Goal: Navigation & Orientation: Find specific page/section

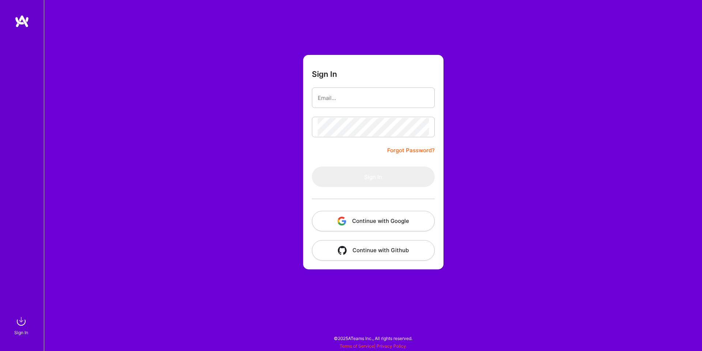
click at [345, 227] on button "Continue with Google" at bounding box center [373, 221] width 123 height 20
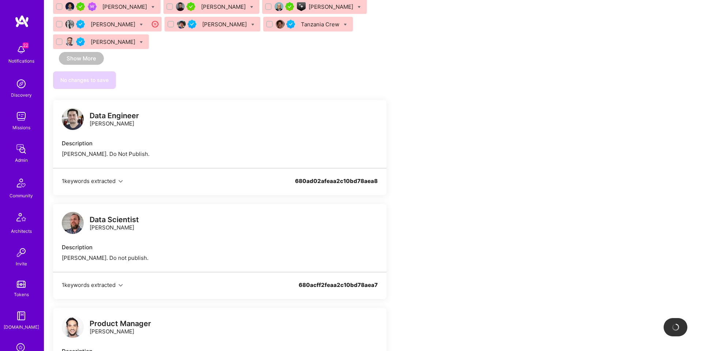
scroll to position [860, 0]
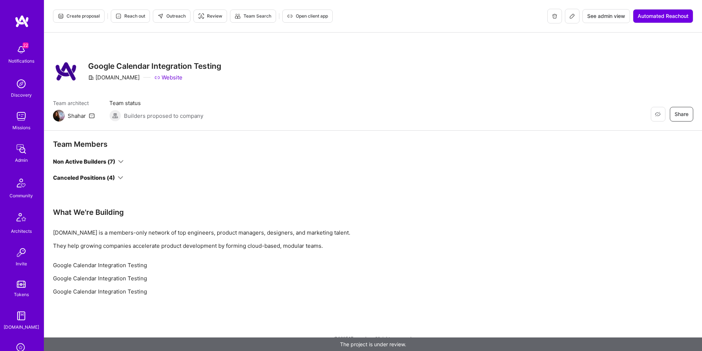
drag, startPoint x: 125, startPoint y: 176, endPoint x: 121, endPoint y: 176, distance: 3.7
click at [124, 176] on div "Canceled Positions (4)" at bounding box center [219, 178] width 333 height 8
click at [120, 176] on icon at bounding box center [120, 177] width 5 height 5
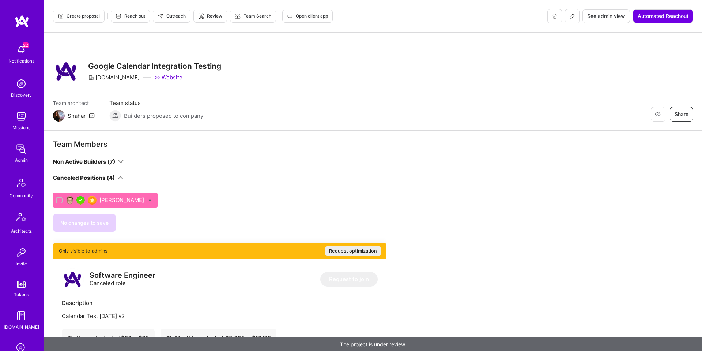
scroll to position [232, 0]
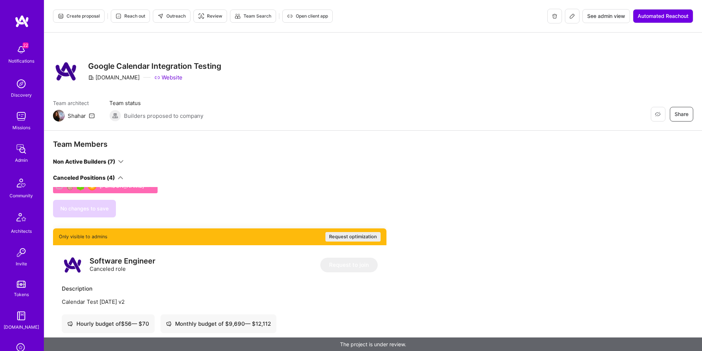
click at [122, 159] on icon at bounding box center [120, 161] width 5 height 5
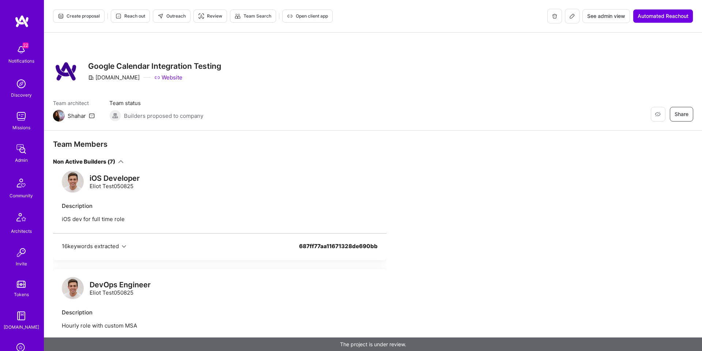
scroll to position [658, 0]
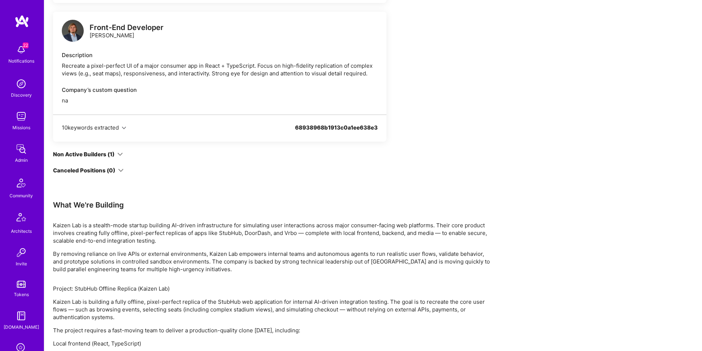
scroll to position [294, 0]
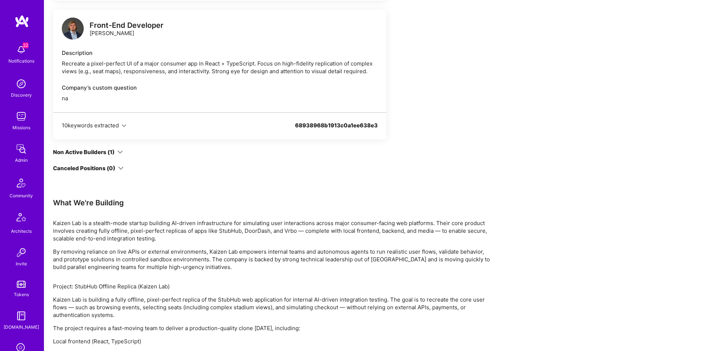
click at [115, 151] on div "Non Active Builders (1)" at bounding box center [88, 152] width 70 height 8
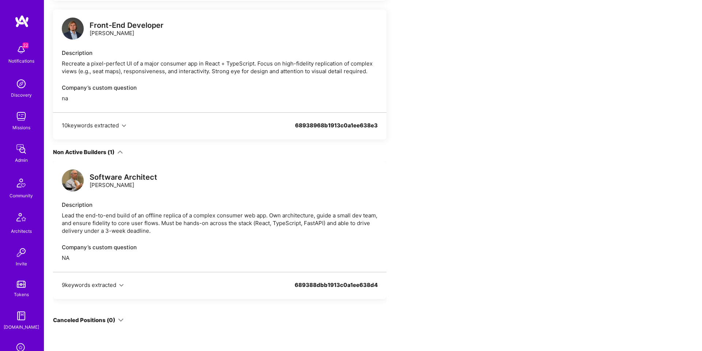
scroll to position [295, 0]
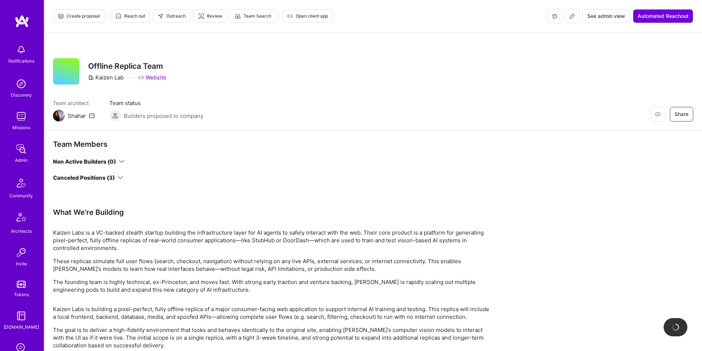
click at [119, 174] on div "Canceled Positions (3)" at bounding box center [88, 178] width 70 height 8
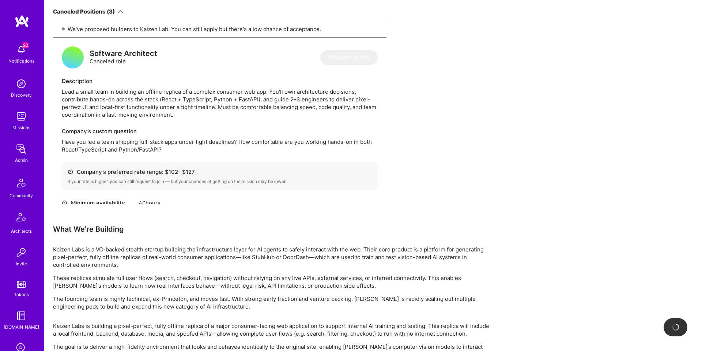
scroll to position [204, 0]
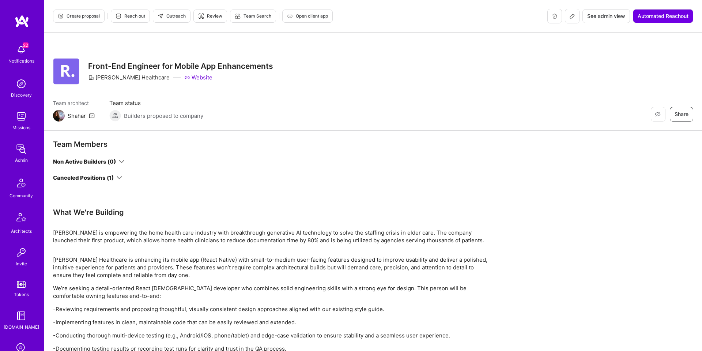
click at [123, 177] on div "Canceled Positions (1)" at bounding box center [219, 178] width 333 height 8
click at [121, 177] on icon at bounding box center [119, 177] width 5 height 5
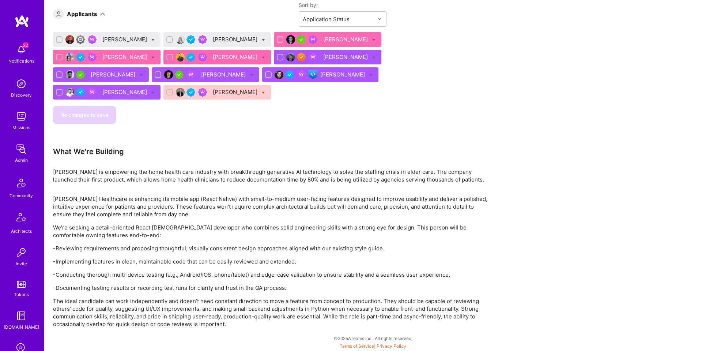
scroll to position [273, 0]
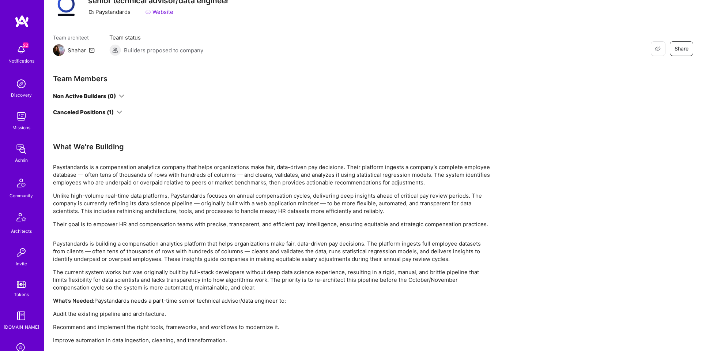
scroll to position [68, 0]
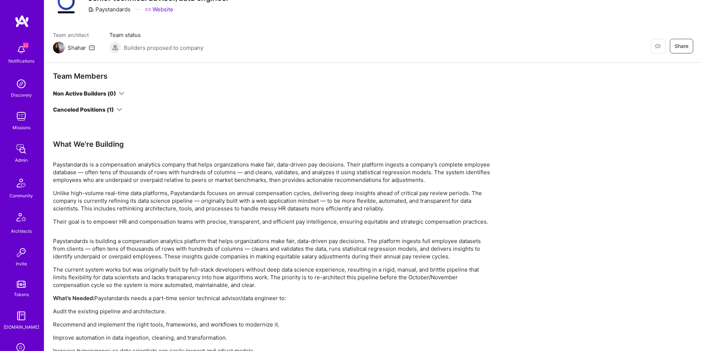
click at [117, 107] on icon at bounding box center [119, 109] width 5 height 5
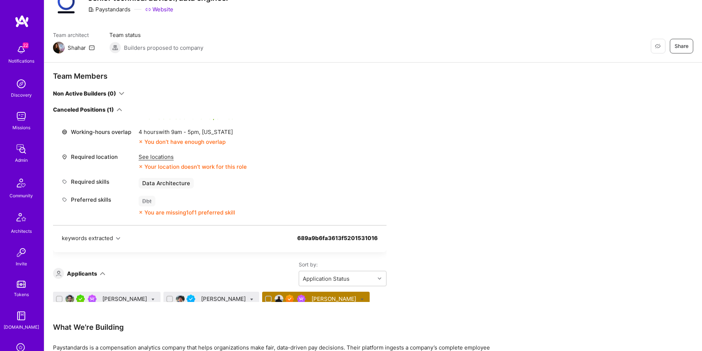
scroll to position [288, 0]
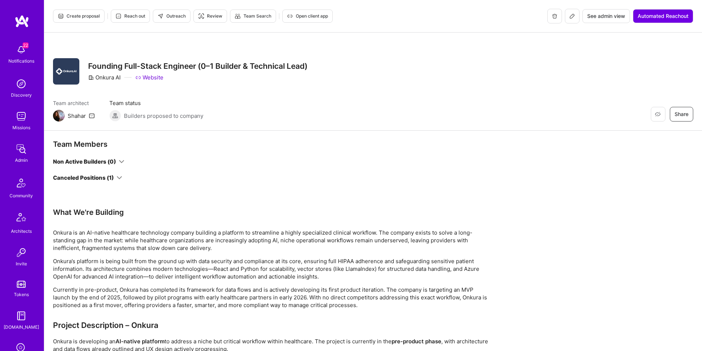
click at [117, 178] on icon at bounding box center [119, 177] width 5 height 5
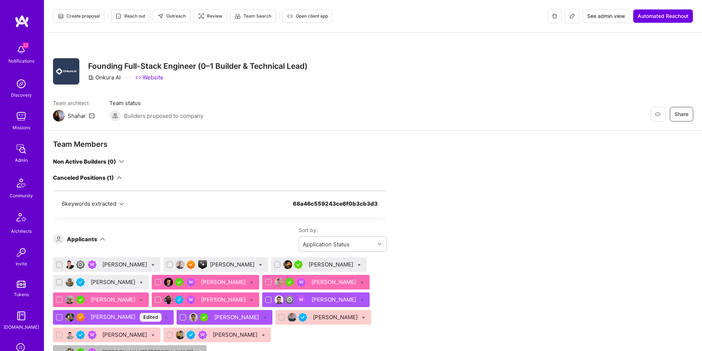
scroll to position [284, 0]
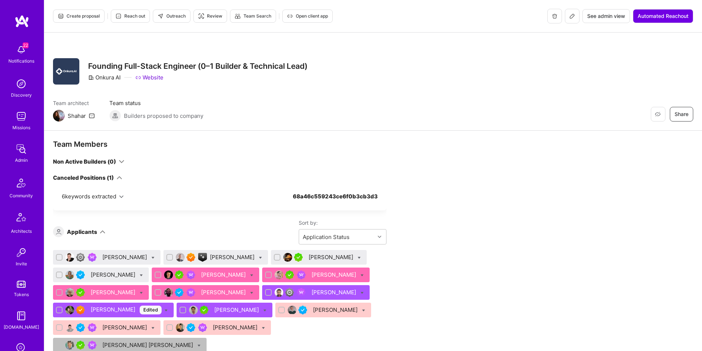
click at [82, 13] on span "Create proposal" at bounding box center [79, 16] width 42 height 7
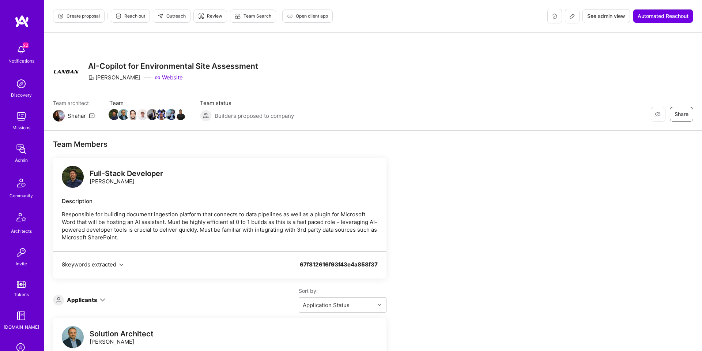
click at [58, 15] on icon at bounding box center [61, 16] width 6 height 6
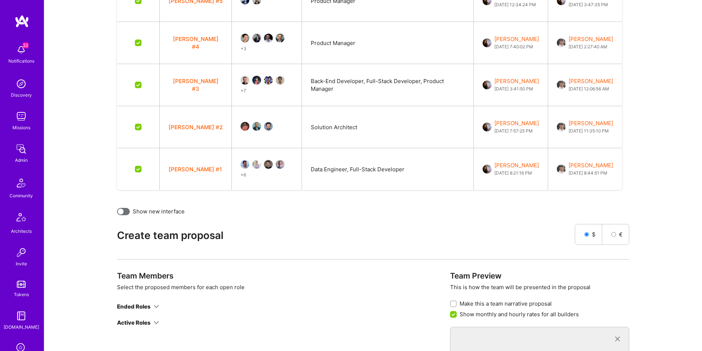
scroll to position [440, 0]
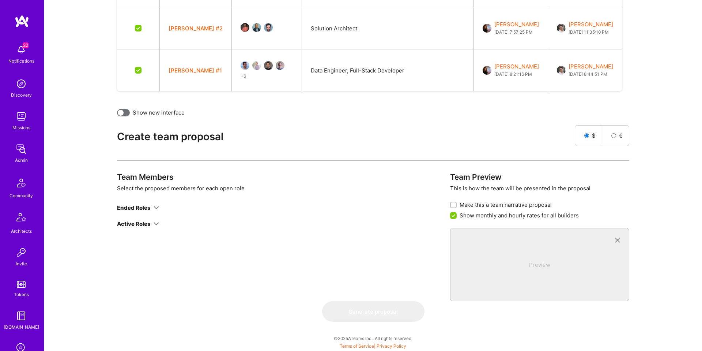
click at [155, 228] on div "Team Members Select the proposed members for each open role Ended Roles Active …" at bounding box center [277, 236] width 321 height 129
click at [155, 223] on icon at bounding box center [156, 223] width 5 height 5
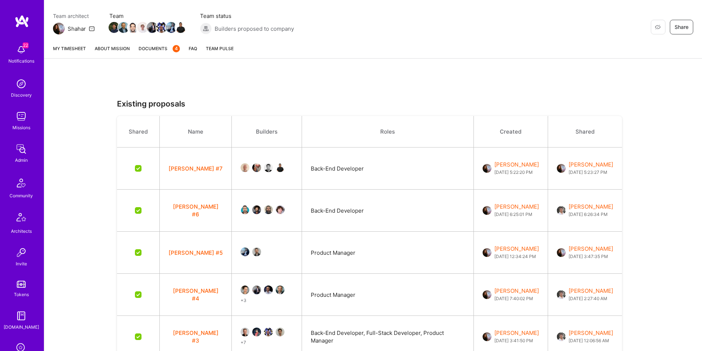
scroll to position [0, 0]
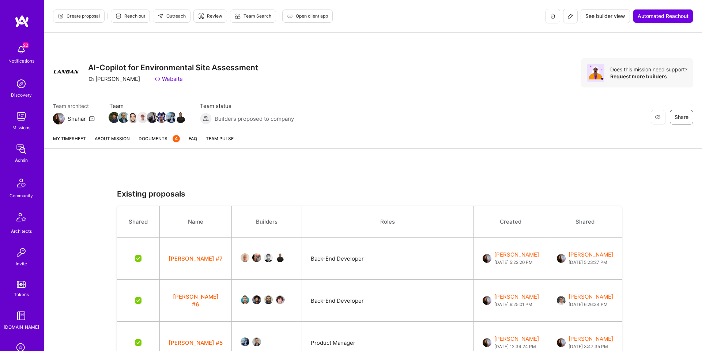
click at [114, 141] on link "About Mission" at bounding box center [112, 142] width 35 height 14
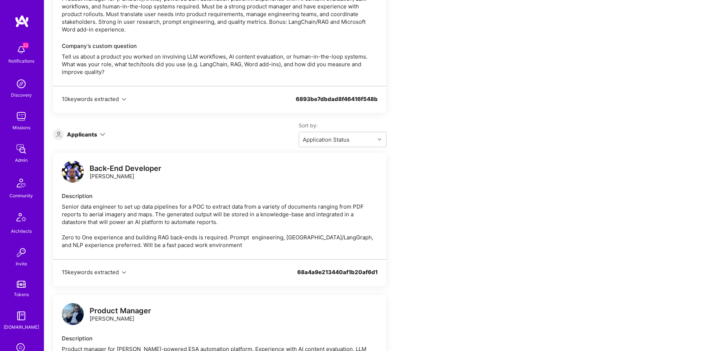
scroll to position [863, 0]
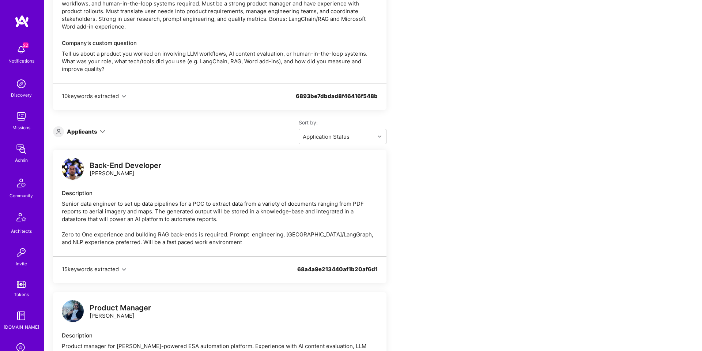
click at [84, 133] on div "Applicants" at bounding box center [79, 131] width 52 height 11
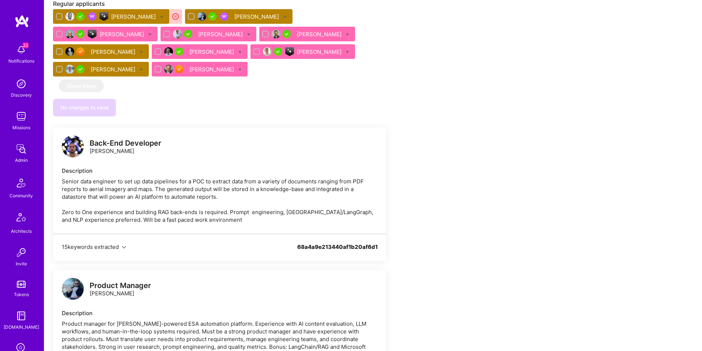
scroll to position [1045, 0]
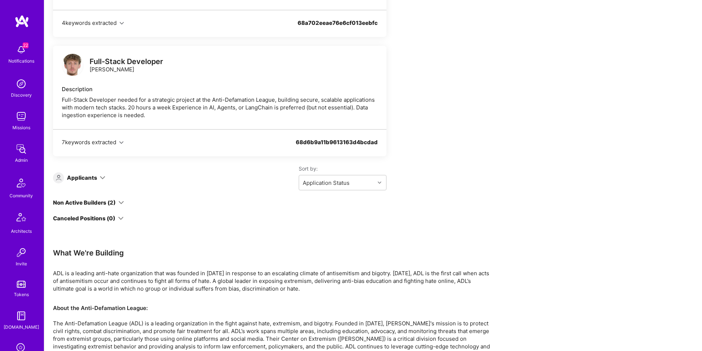
scroll to position [477, 0]
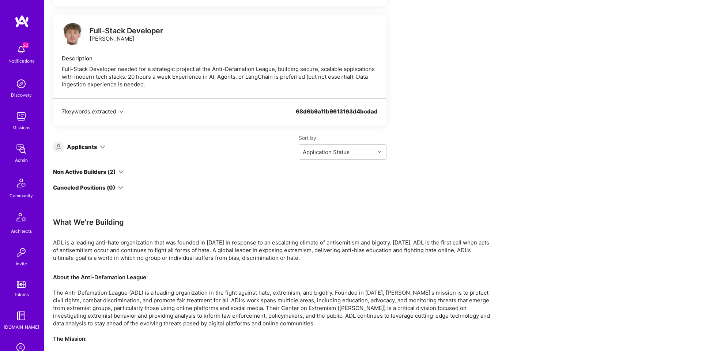
click at [94, 151] on div "Applicants" at bounding box center [82, 147] width 30 height 8
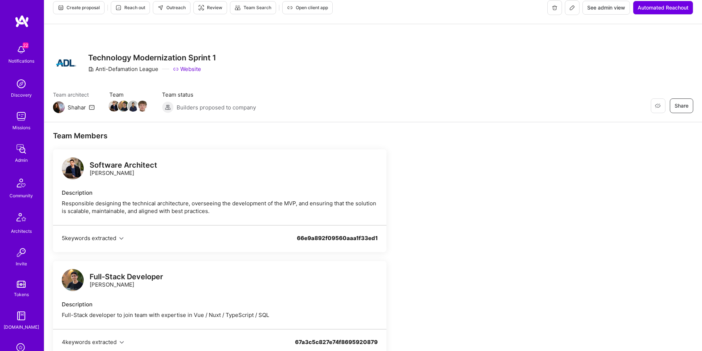
scroll to position [0, 0]
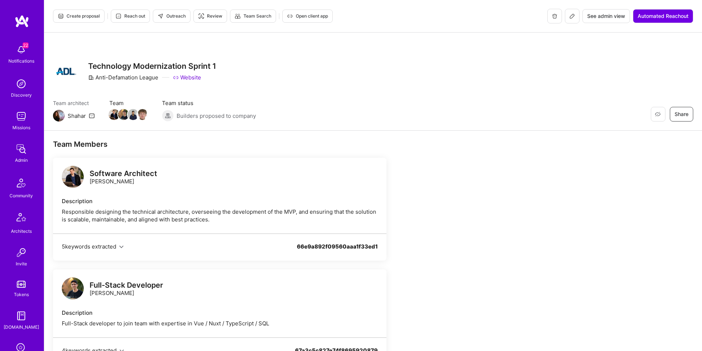
click at [88, 16] on span "Create proposal" at bounding box center [79, 16] width 42 height 7
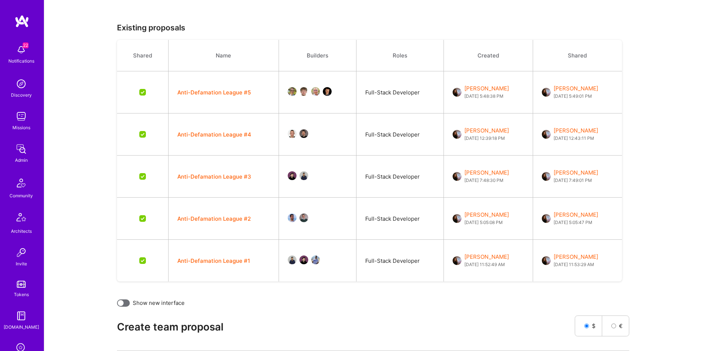
scroll to position [356, 0]
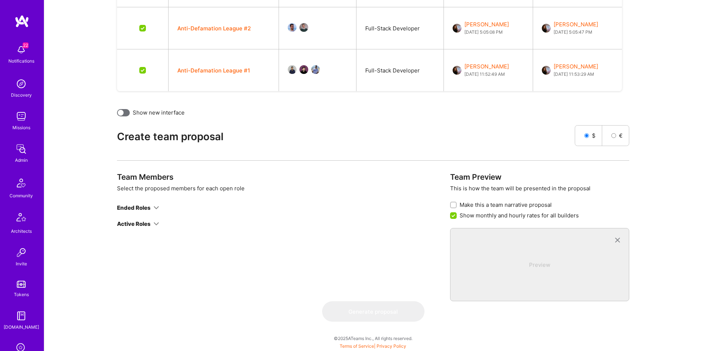
click at [154, 209] on icon at bounding box center [156, 207] width 5 height 5
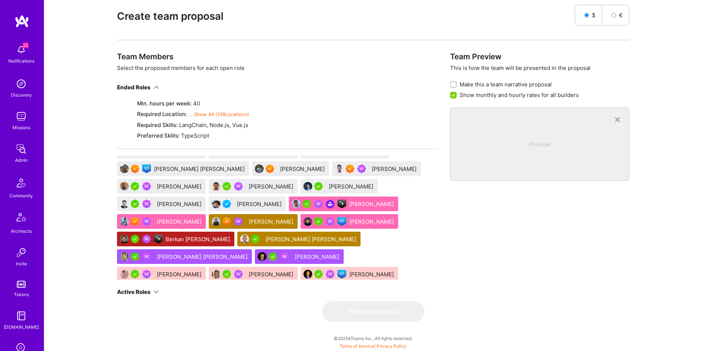
scroll to position [243, 0]
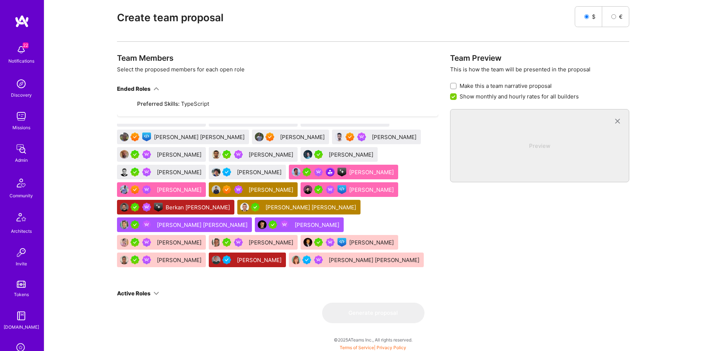
click at [148, 291] on div "Active Roles" at bounding box center [134, 293] width 34 height 8
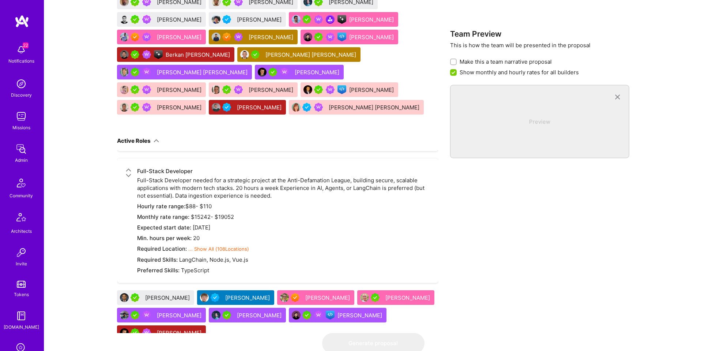
scroll to position [373, 0]
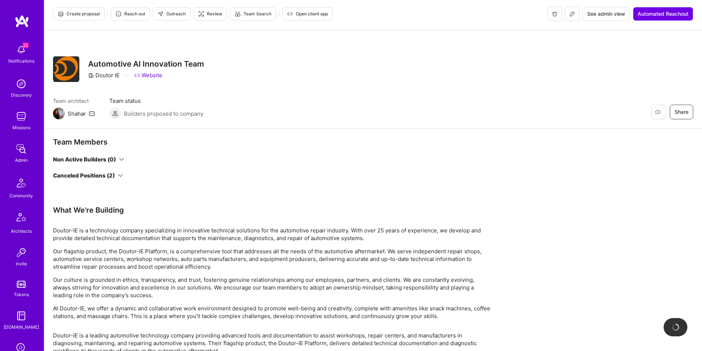
scroll to position [3, 0]
click at [120, 174] on icon at bounding box center [120, 173] width 5 height 5
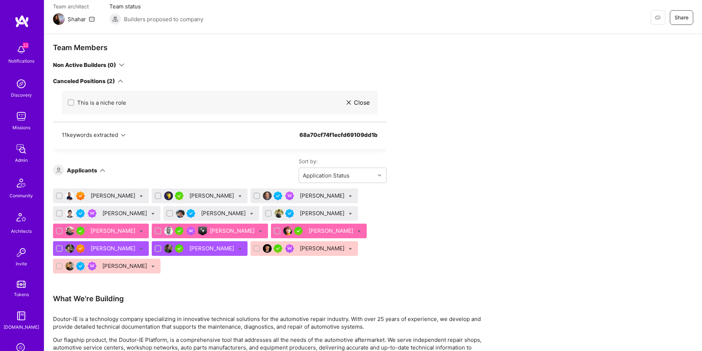
scroll to position [0, 0]
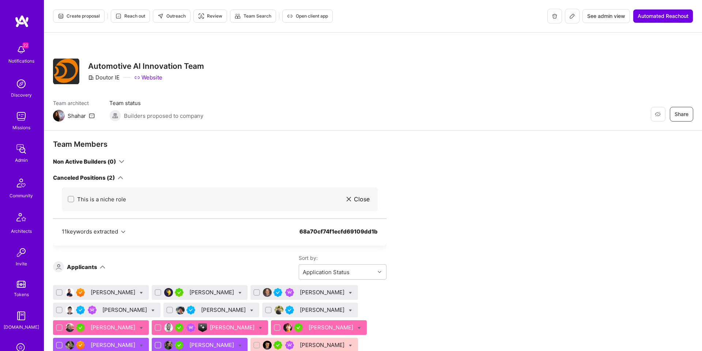
click at [72, 23] on div "Create proposal Reach out Outreach Review Team Search Open client app" at bounding box center [193, 16] width 280 height 15
click at [73, 21] on button "Create proposal" at bounding box center [79, 16] width 52 height 13
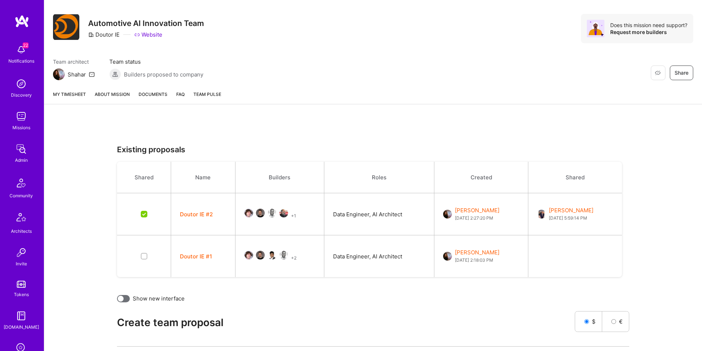
scroll to position [45, 0]
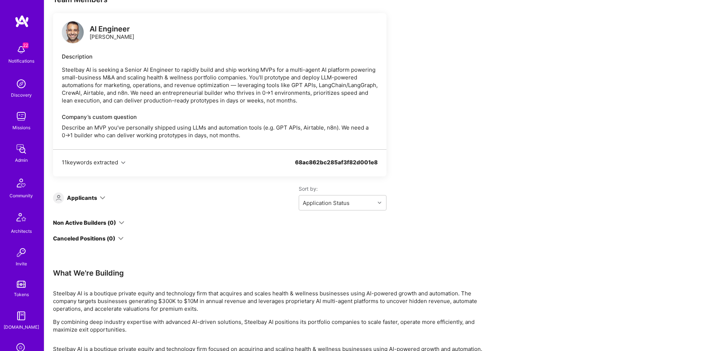
scroll to position [145, 0]
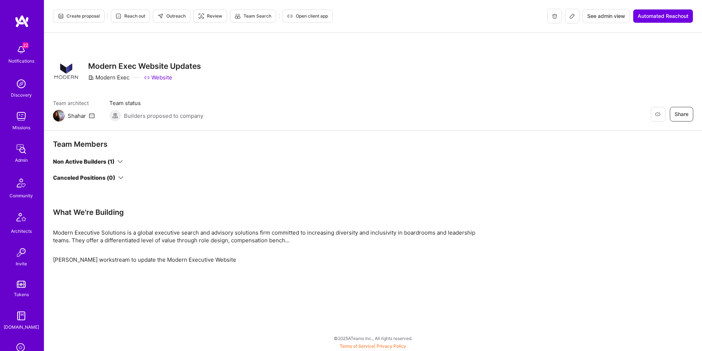
click at [118, 158] on div "Non Active Builders (1)" at bounding box center [88, 162] width 70 height 8
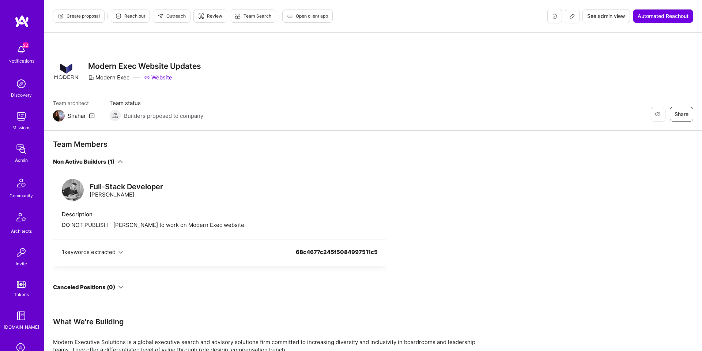
click at [75, 14] on span "Create proposal" at bounding box center [79, 16] width 42 height 7
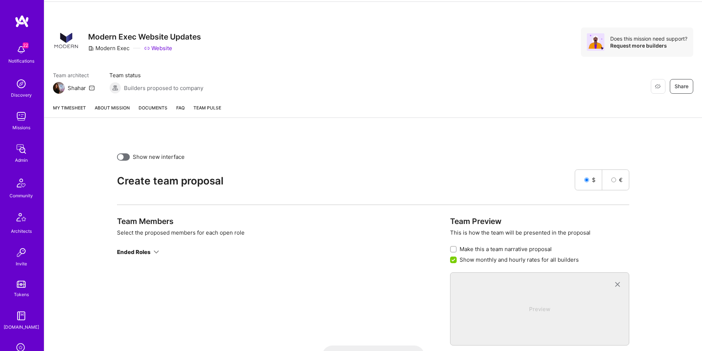
scroll to position [75, 0]
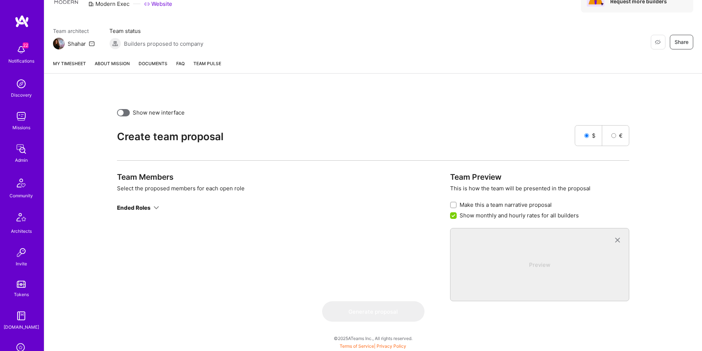
click at [155, 207] on icon at bounding box center [156, 207] width 5 height 5
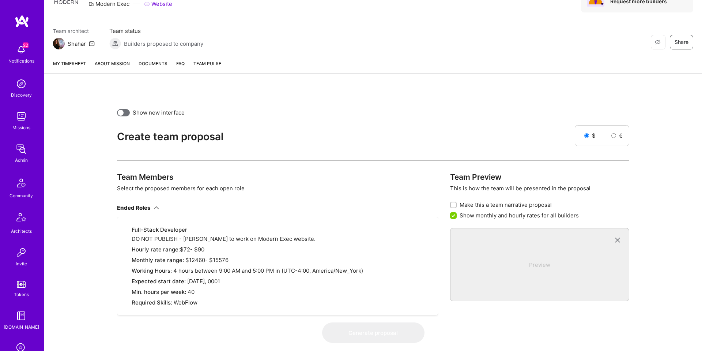
scroll to position [96, 0]
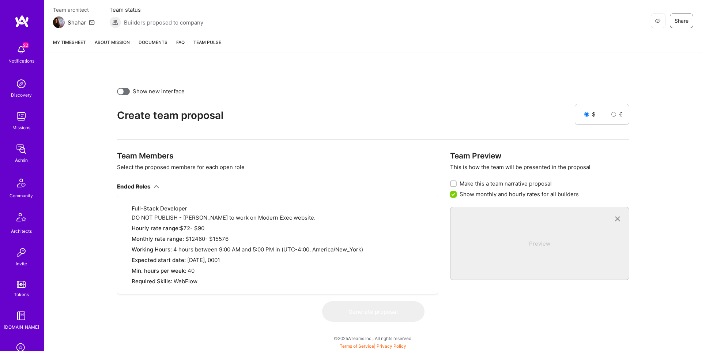
click at [233, 220] on div "Full-Stack Developer DO NOT PUBLISH - Ivan to work on Modern Exec website. Hour…" at bounding box center [281, 244] width 298 height 80
click at [233, 219] on div "Full-Stack Developer DO NOT PUBLISH - Ivan to work on Modern Exec website. Hour…" at bounding box center [281, 244] width 298 height 80
copy div "DO NOT PUBLISH - Ivan to work on Modern Exec website."
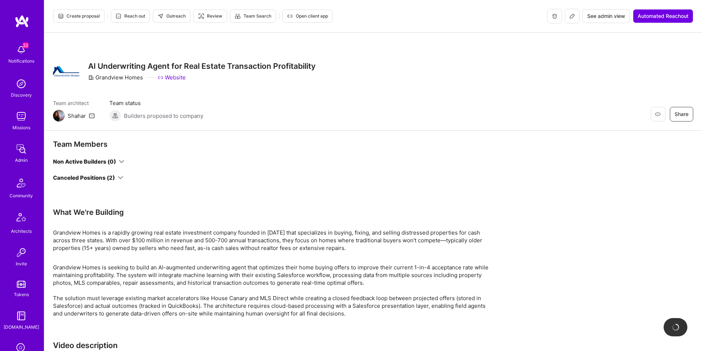
click at [118, 177] on icon at bounding box center [120, 177] width 5 height 5
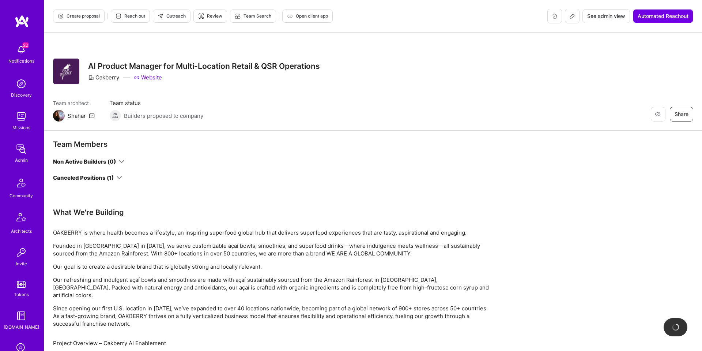
click at [119, 181] on div "Team Members Non Active Builders (0) Canceled Positions (1)" at bounding box center [219, 173] width 333 height 68
click at [119, 177] on icon at bounding box center [119, 177] width 5 height 5
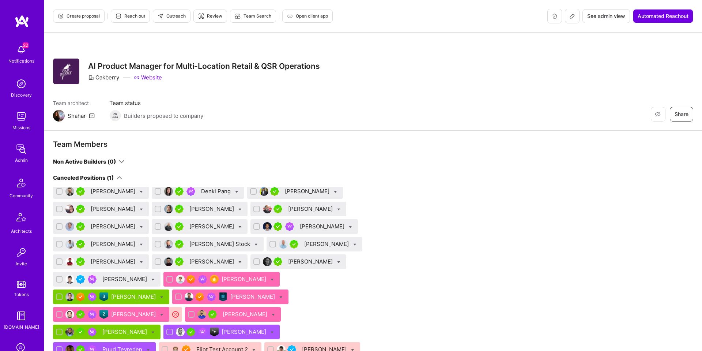
scroll to position [0, 0]
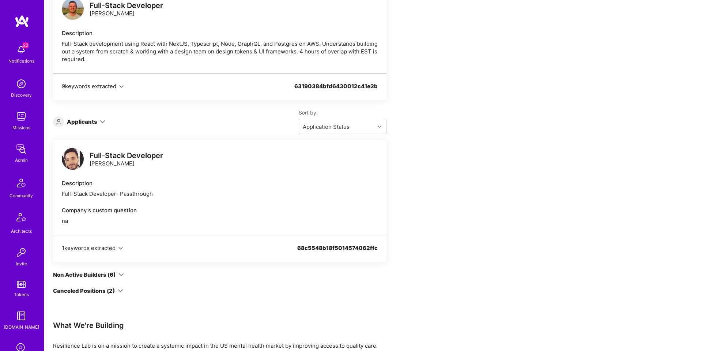
scroll to position [173, 0]
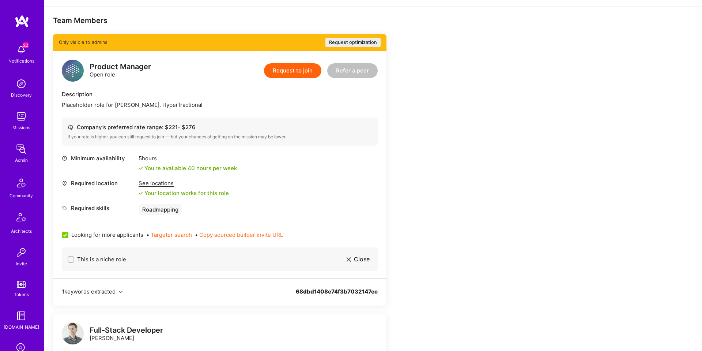
scroll to position [124, 0]
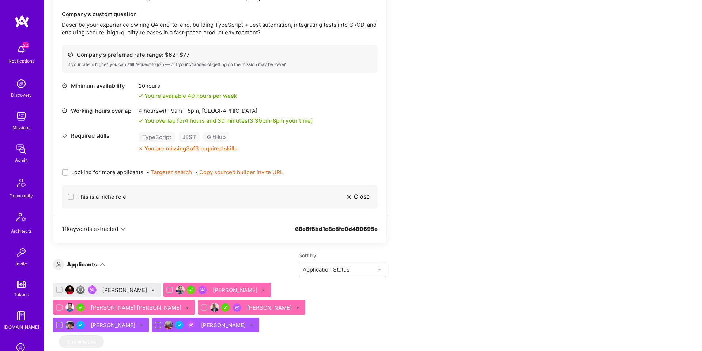
scroll to position [257, 0]
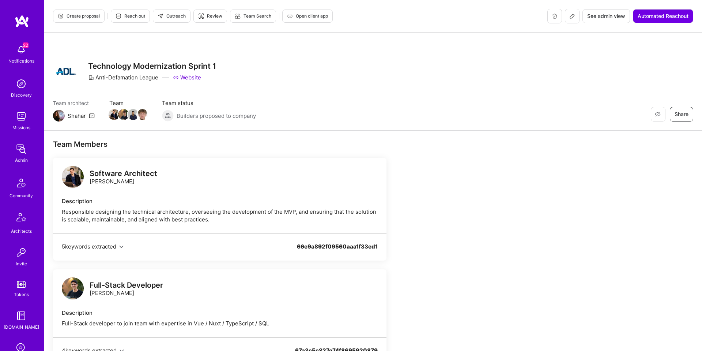
click at [19, 115] on img at bounding box center [21, 116] width 15 height 15
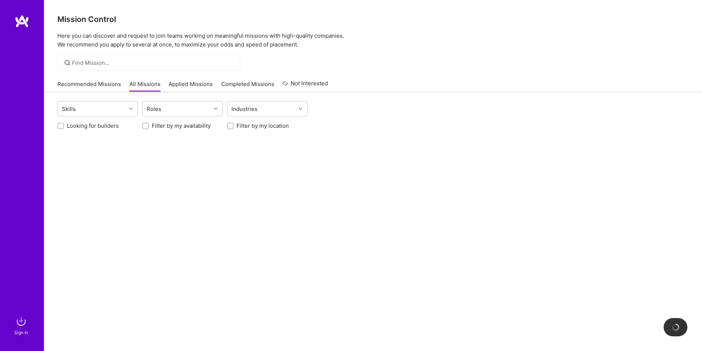
click at [182, 85] on link "Applied Missions" at bounding box center [191, 86] width 44 height 12
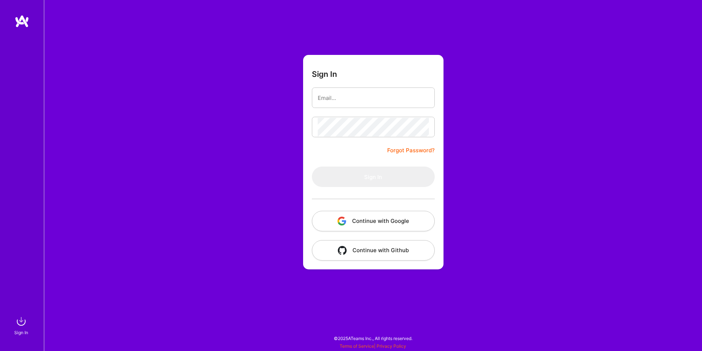
click at [379, 219] on button "Continue with Google" at bounding box center [373, 221] width 123 height 20
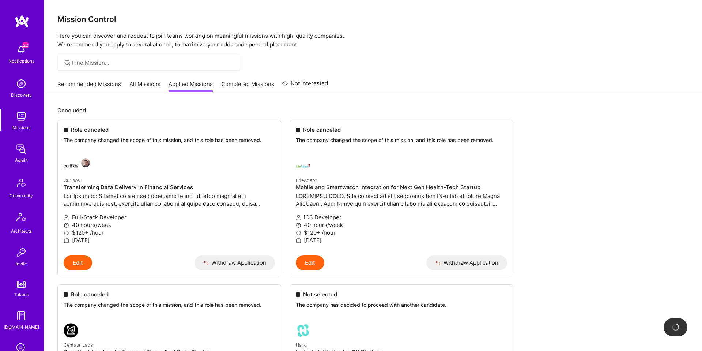
click at [151, 83] on link "All Missions" at bounding box center [144, 86] width 31 height 12
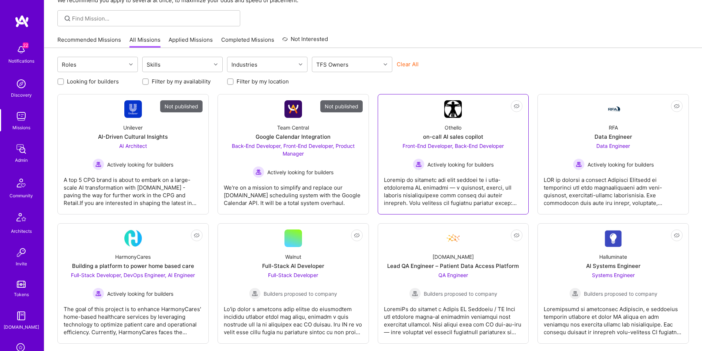
scroll to position [41, 0]
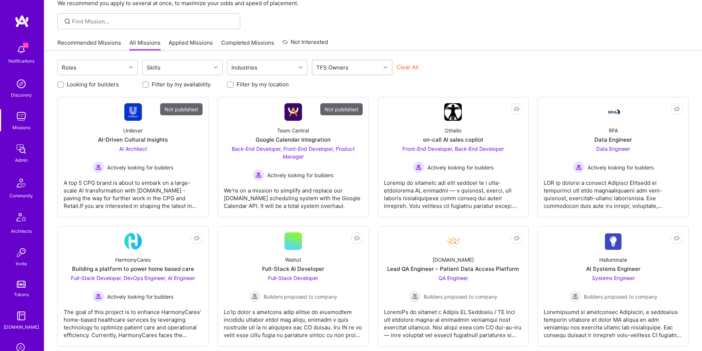
click at [338, 61] on div "TFS Owners" at bounding box center [346, 67] width 68 height 15
click at [333, 144] on div "Shahar Shavit" at bounding box center [352, 140] width 80 height 14
checkbox input "true"
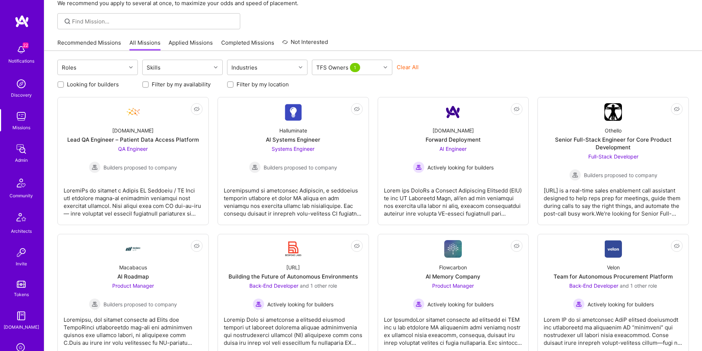
click at [450, 54] on div "Roles Skills Industries TFS Owners 1 Clear All Looking for builders Filter by m…" at bounding box center [373, 276] width 658 height 450
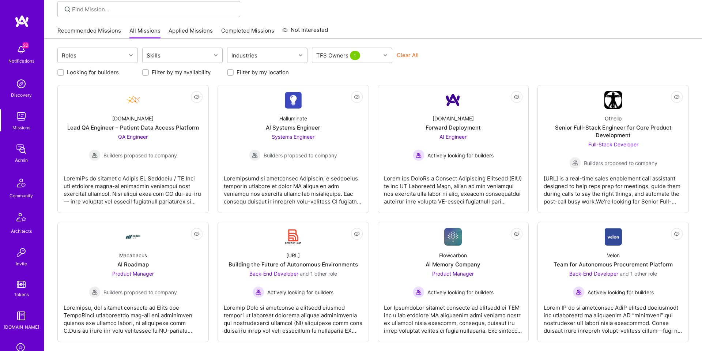
scroll to position [0, 0]
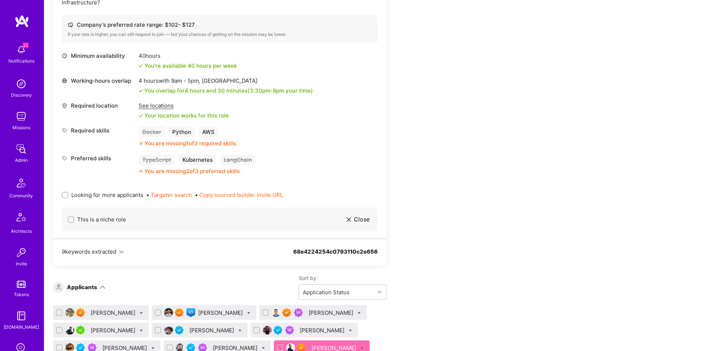
scroll to position [294, 0]
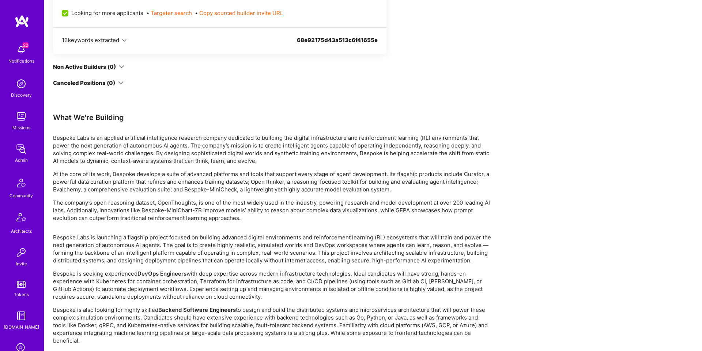
scroll to position [1474, 0]
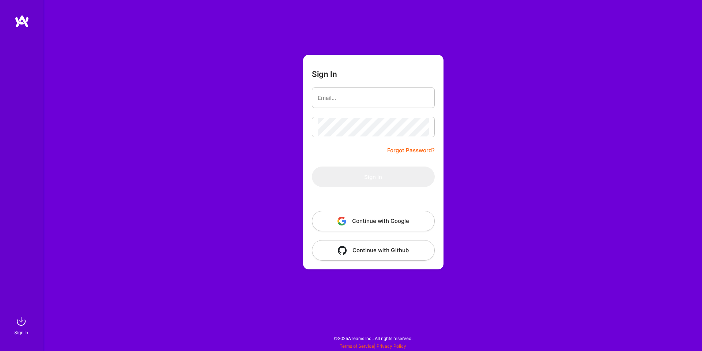
click at [361, 213] on button "Continue with Google" at bounding box center [373, 221] width 123 height 20
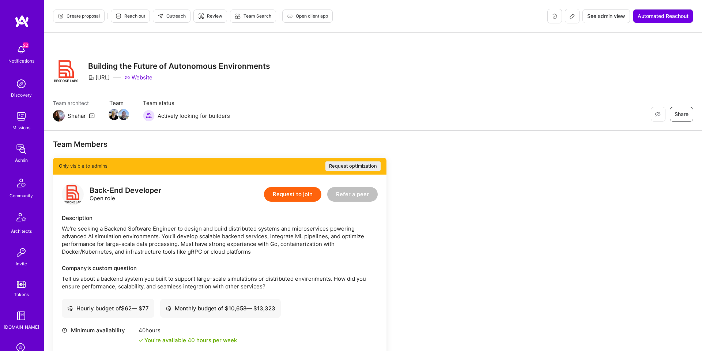
drag, startPoint x: 135, startPoint y: 80, endPoint x: 95, endPoint y: 81, distance: 39.9
click at [95, 81] on div "Building the Future of Autonomous Environments BespokeLabs.AI Website" at bounding box center [179, 71] width 182 height 26
drag, startPoint x: 95, startPoint y: 80, endPoint x: 129, endPoint y: 79, distance: 33.3
click at [110, 79] on div "BespokeLabs.AI" at bounding box center [99, 77] width 22 height 8
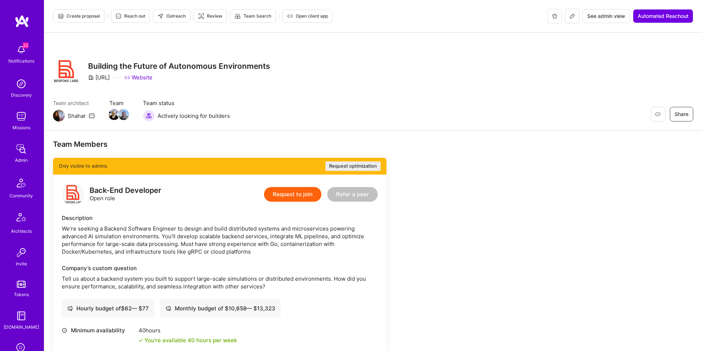
click at [137, 79] on div "BespokeLabs.AI Website" at bounding box center [179, 77] width 182 height 8
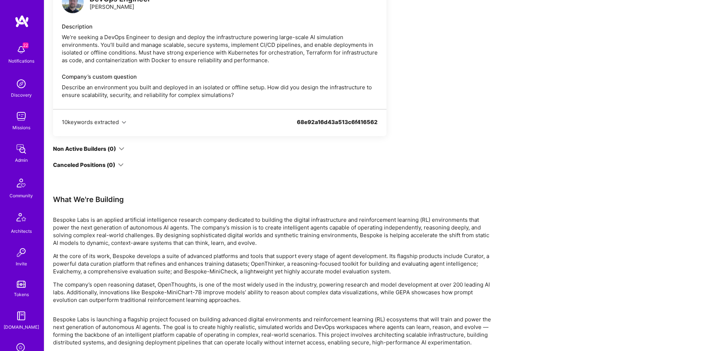
scroll to position [1288, 0]
